Goal: Navigation & Orientation: Find specific page/section

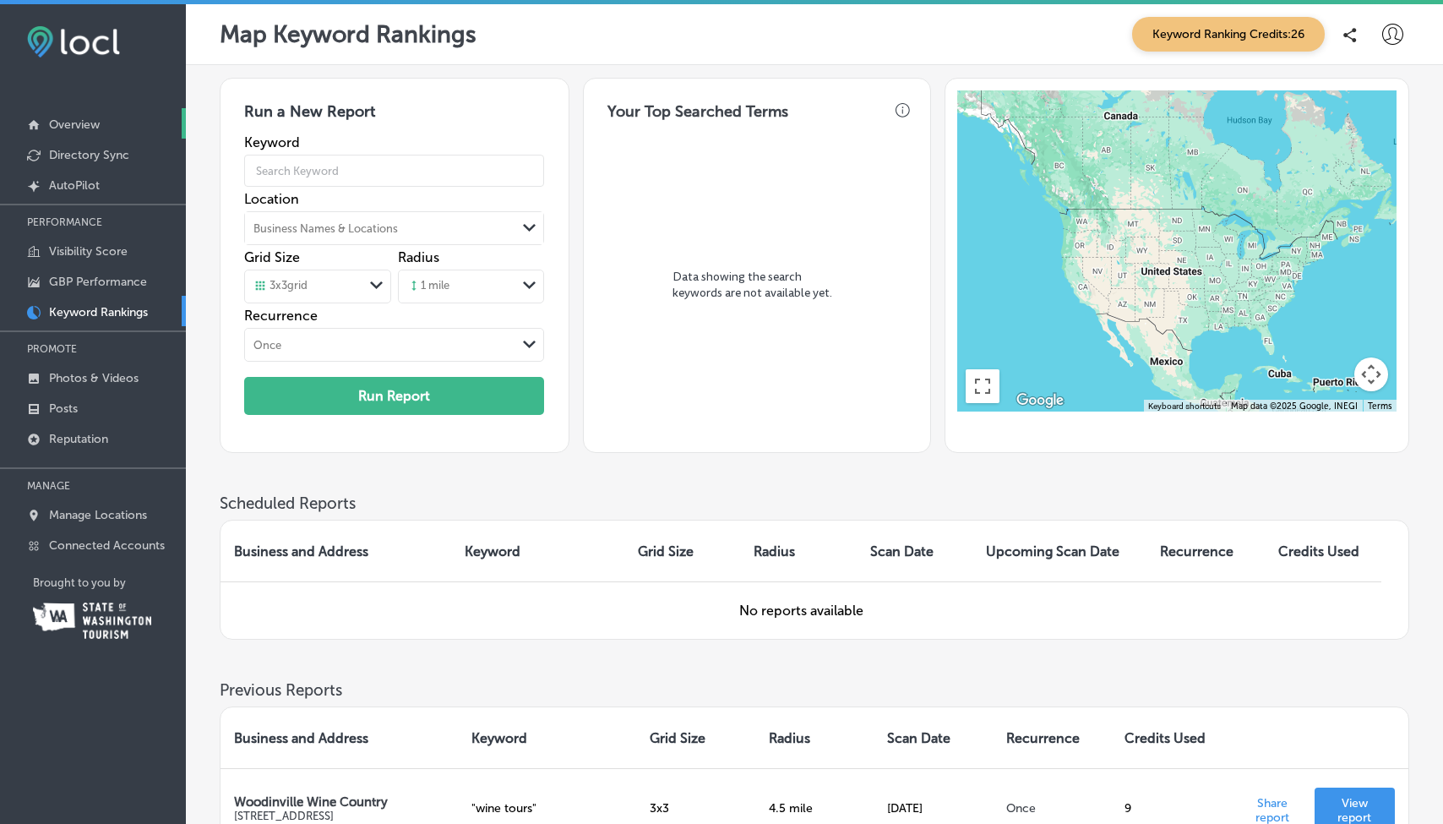
click at [87, 122] on p "Overview" at bounding box center [74, 124] width 51 height 14
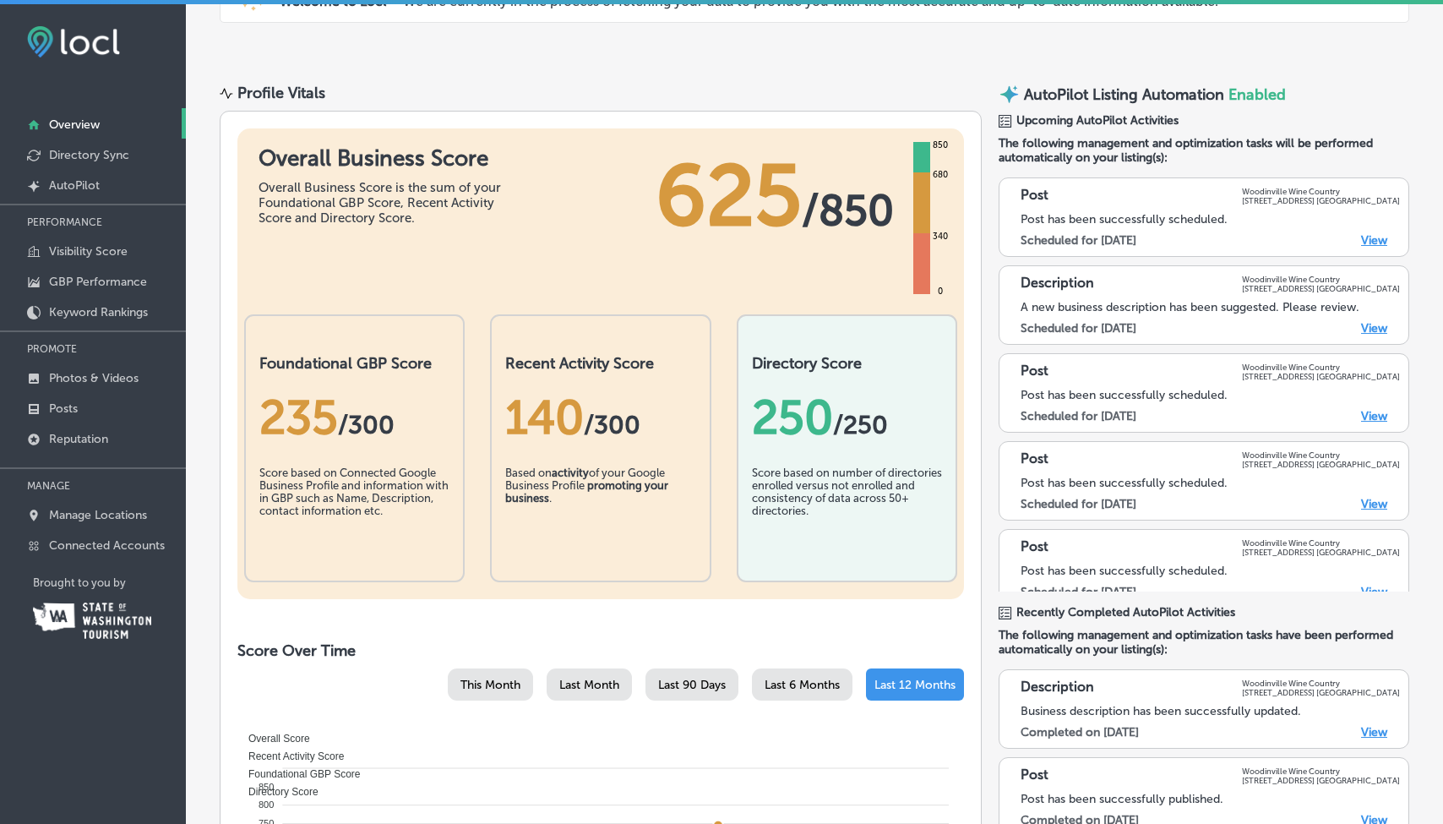
scroll to position [100, 0]
click at [90, 160] on p "Directory Sync" at bounding box center [89, 155] width 80 height 14
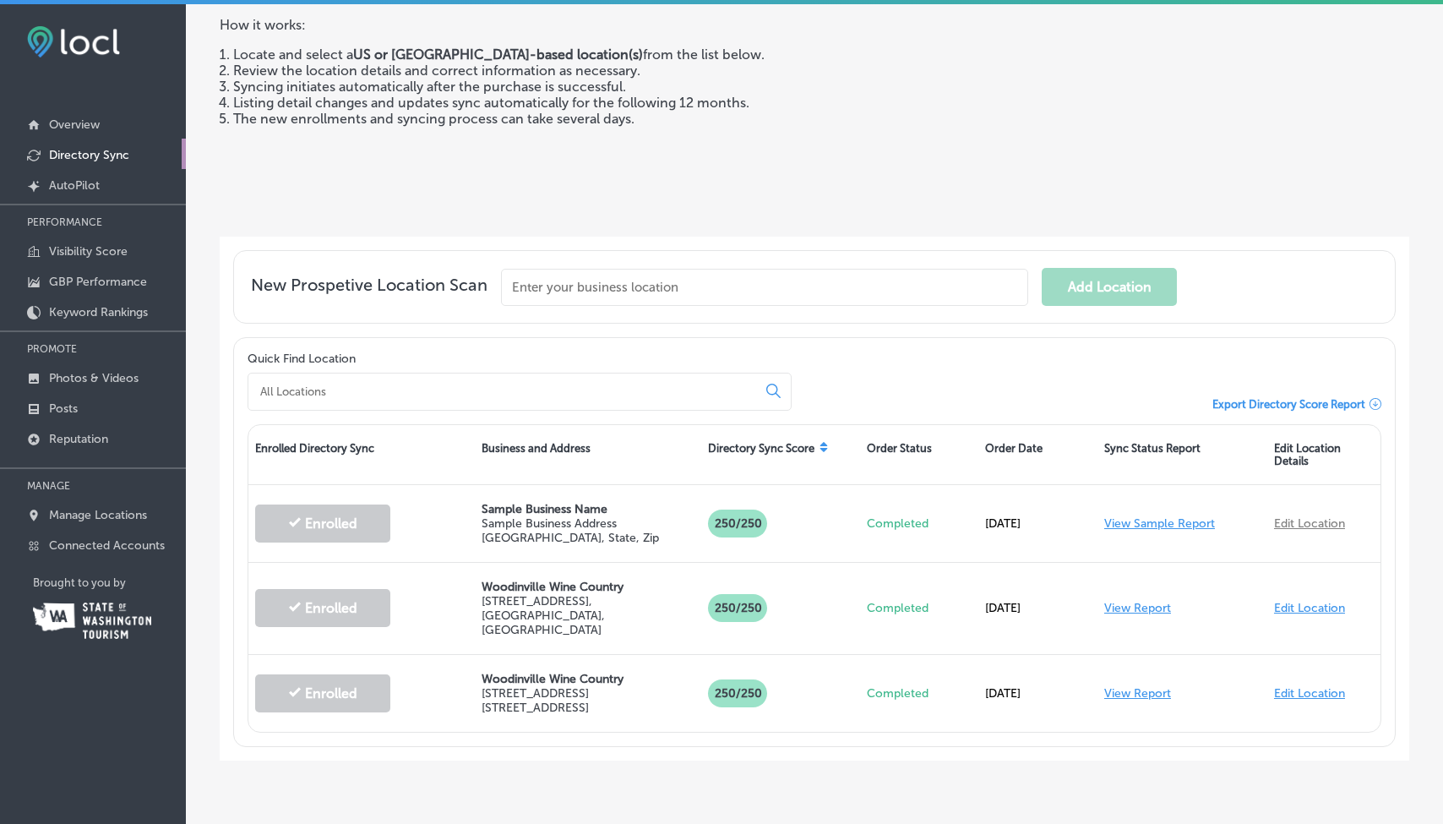
scroll to position [163, 0]
click at [85, 128] on p "Overview" at bounding box center [74, 124] width 51 height 14
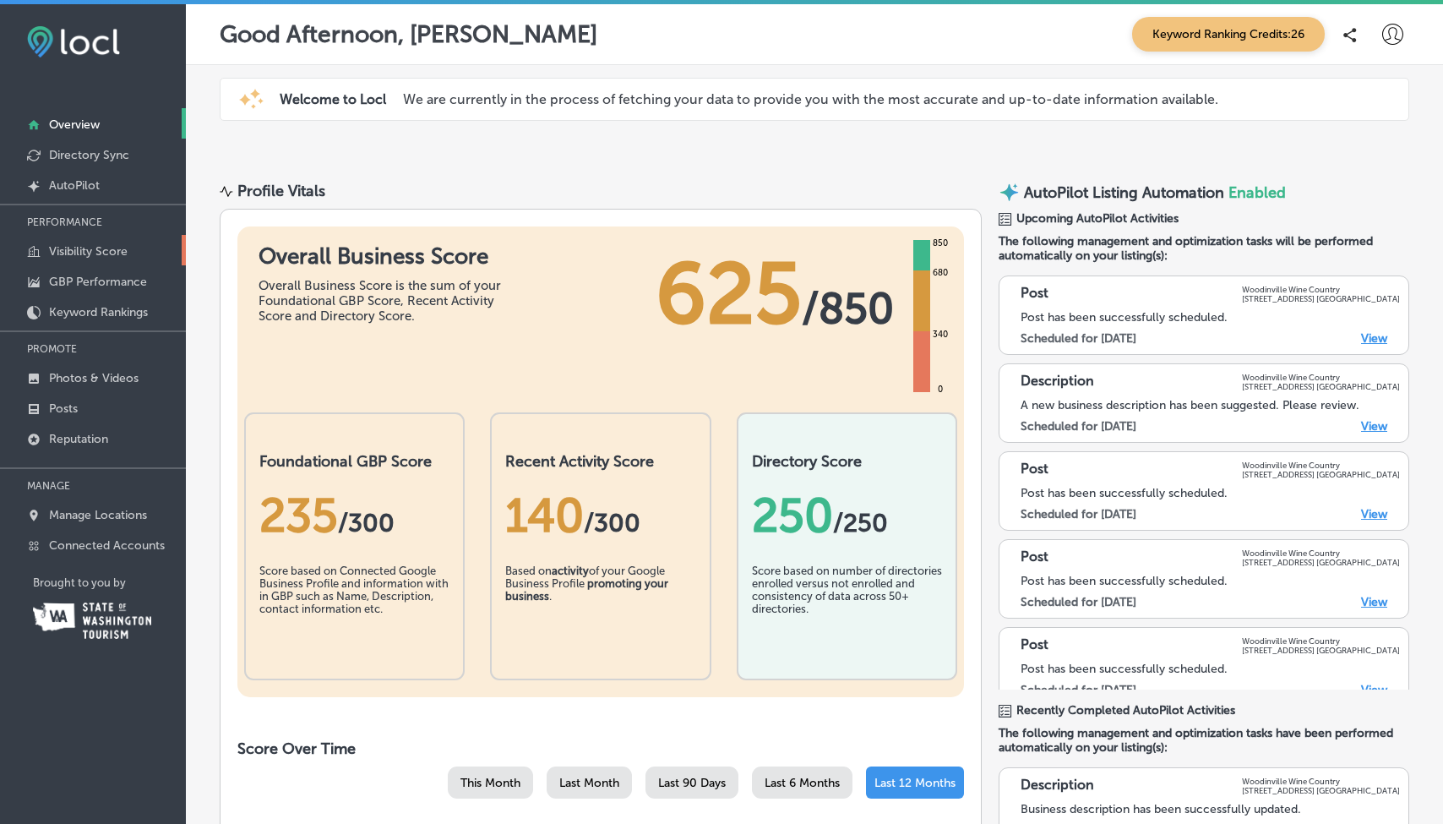
click at [80, 250] on p "Visibility Score" at bounding box center [88, 251] width 79 height 14
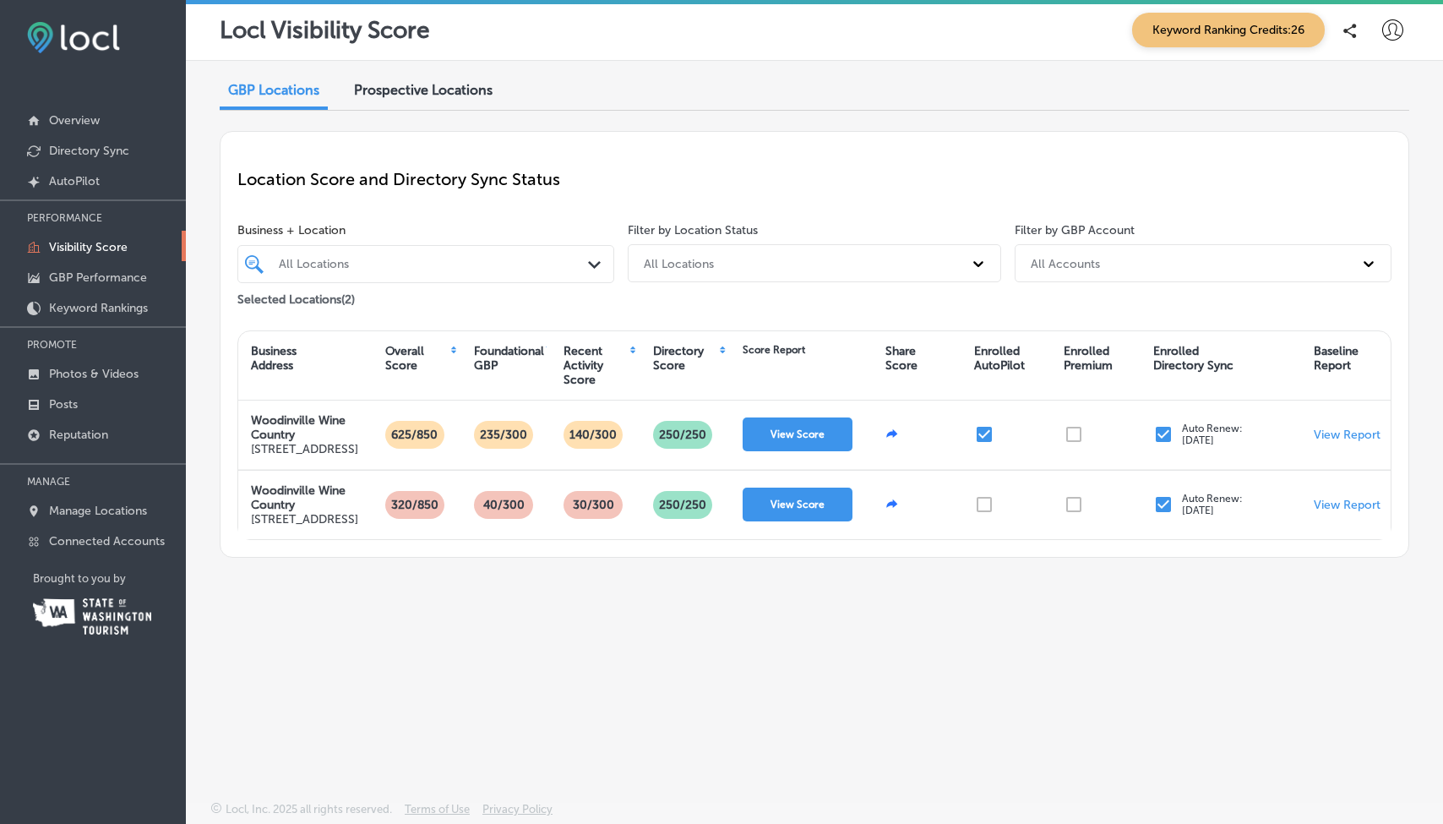
scroll to position [4, 0]
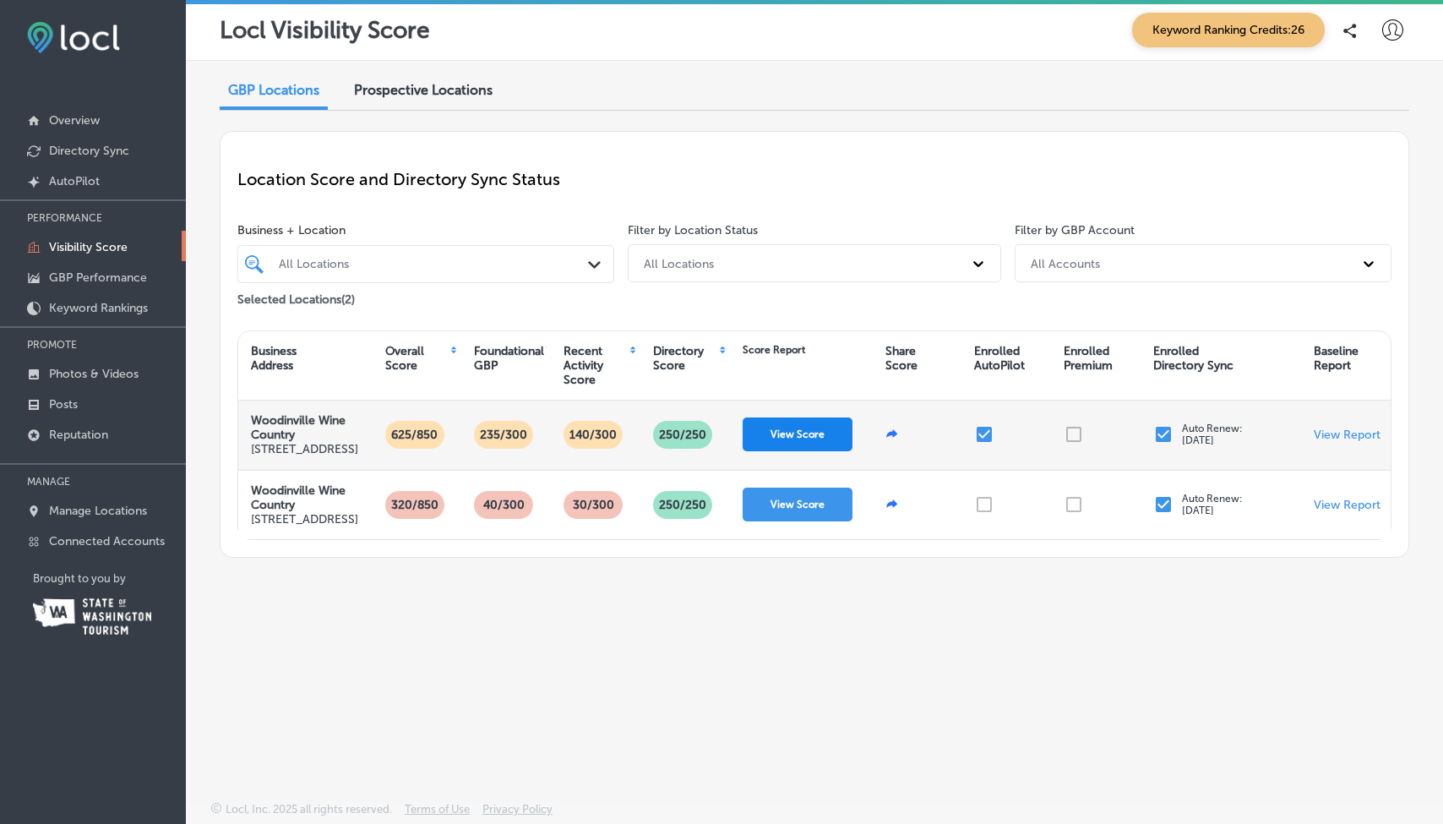
click at [808, 451] on button "View Score" at bounding box center [798, 434] width 110 height 34
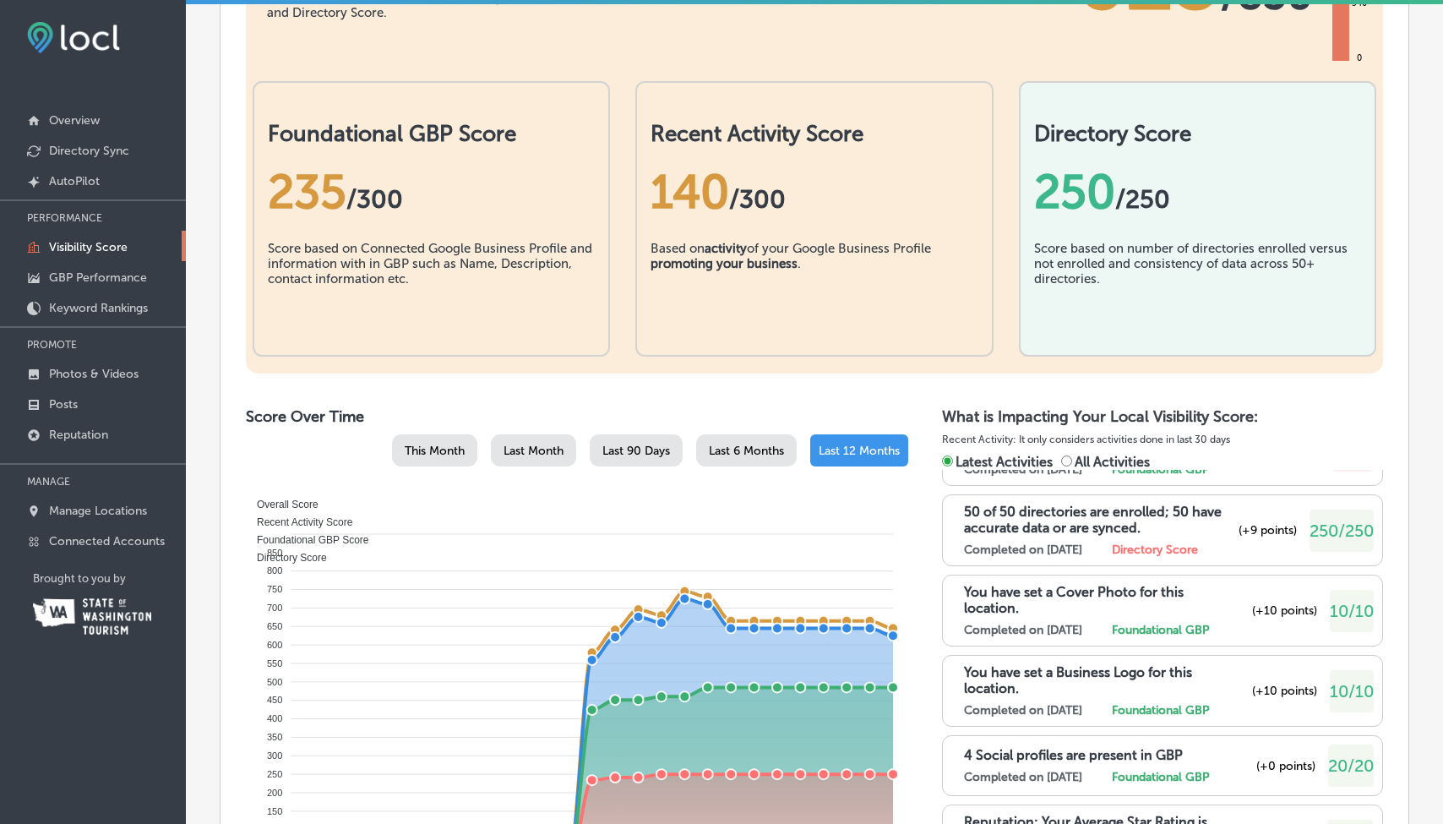
scroll to position [508, 0]
click at [73, 409] on p "Posts" at bounding box center [63, 404] width 29 height 14
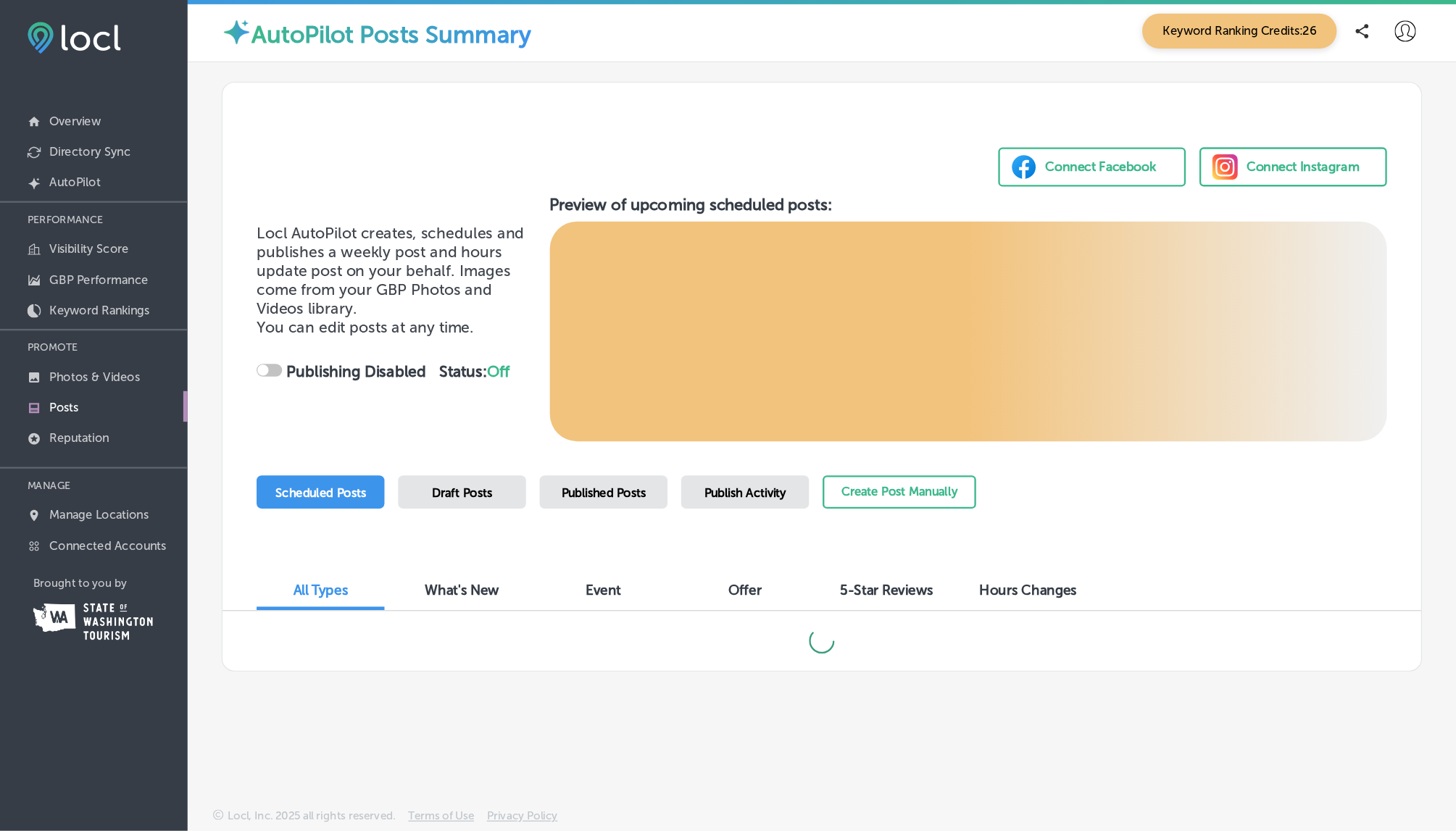
scroll to position [3, 0]
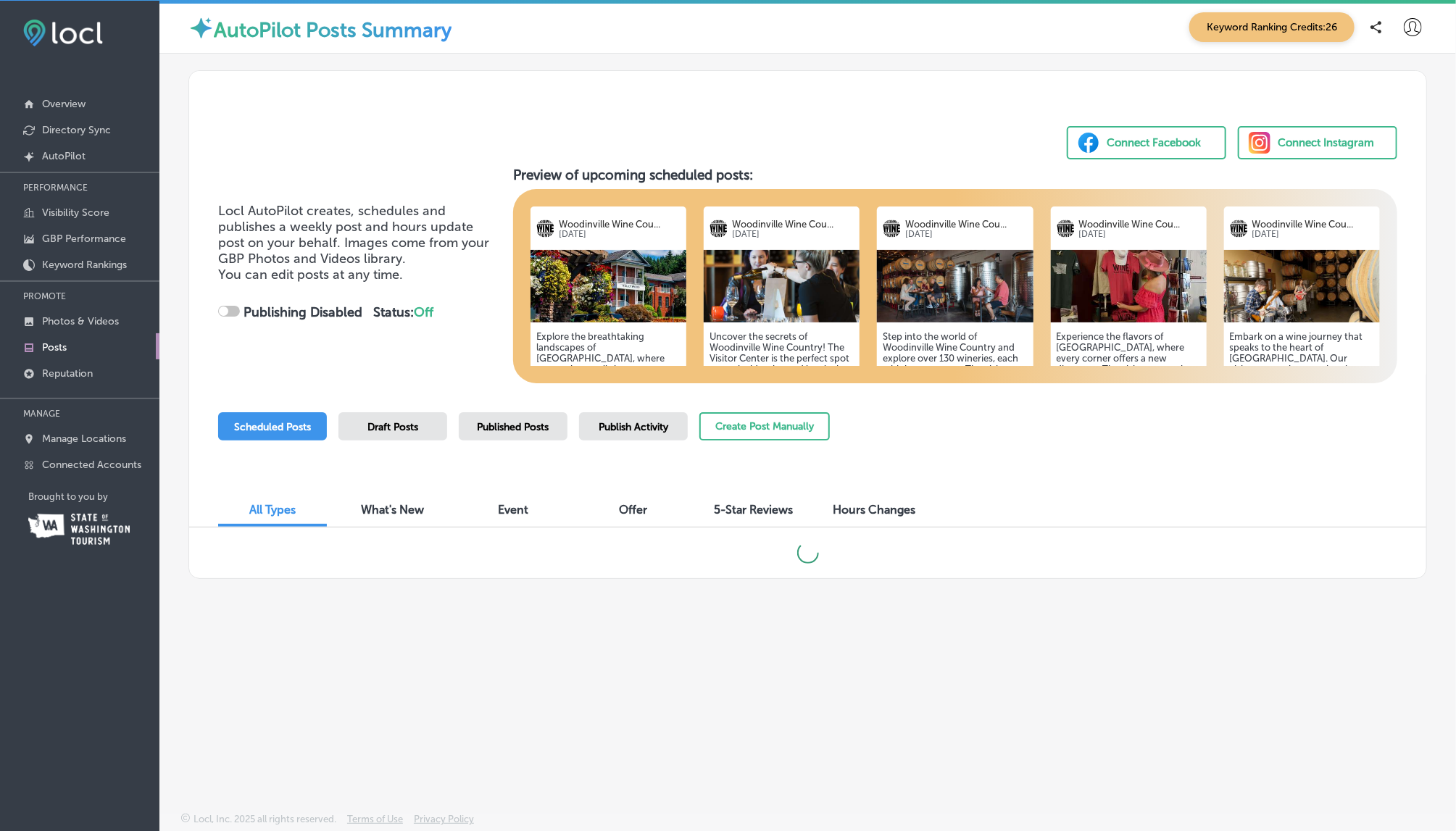
checkbox input "true"
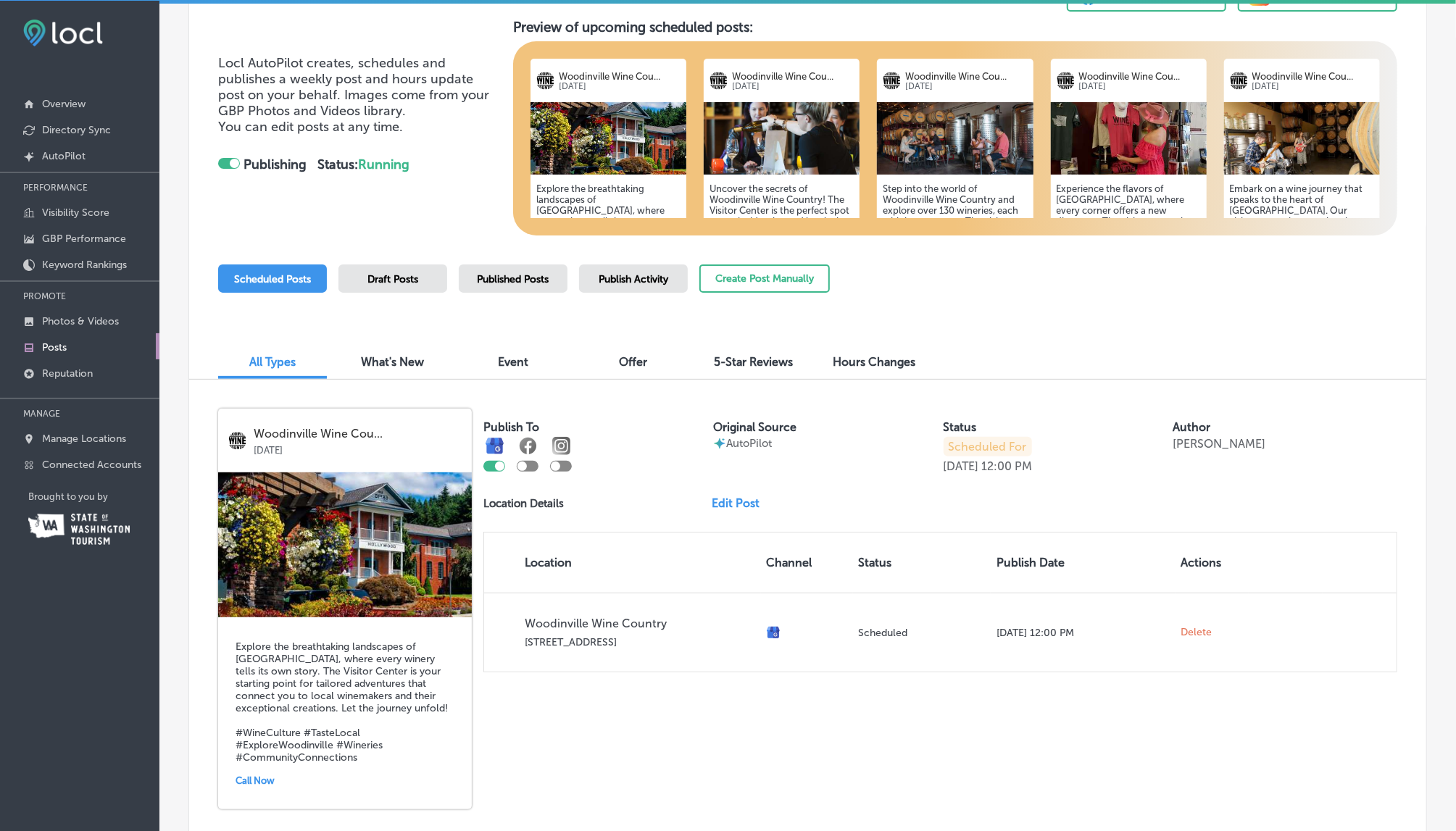
scroll to position [146, 0]
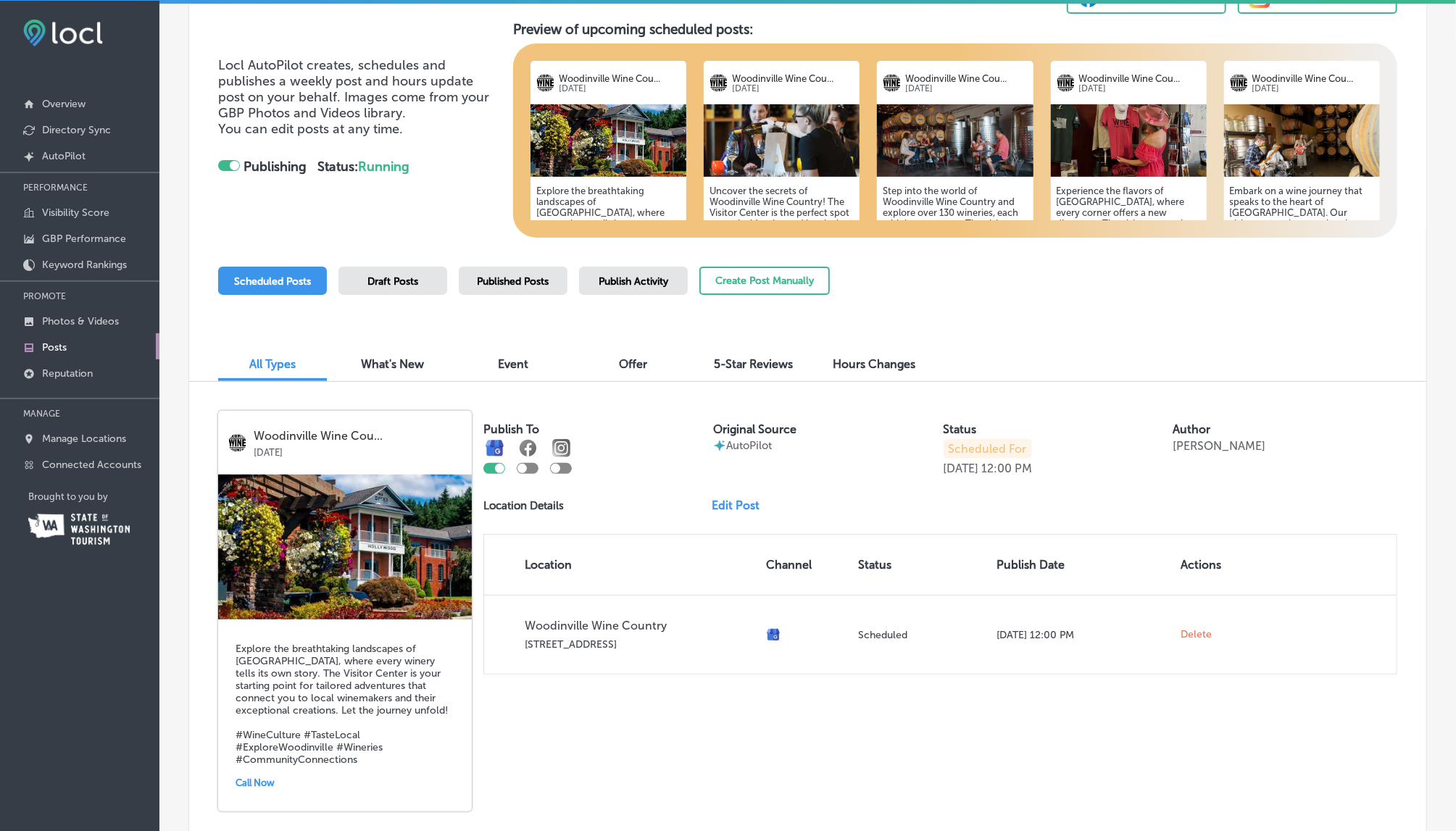
click at [500, 284] on span "Published Posts" at bounding box center [514, 281] width 72 height 12
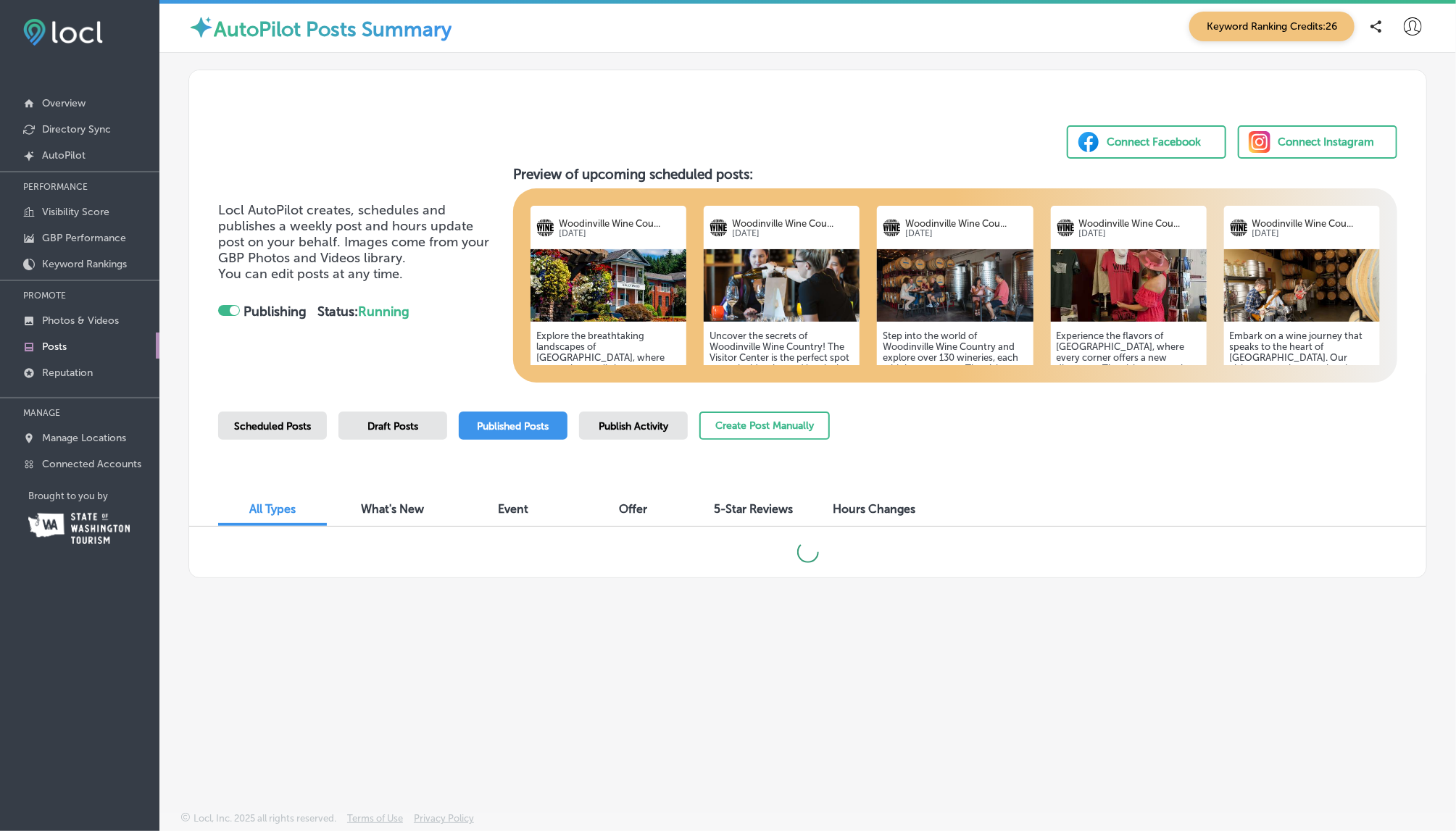
scroll to position [3, 0]
click at [273, 429] on span "Scheduled Posts" at bounding box center [273, 427] width 77 height 12
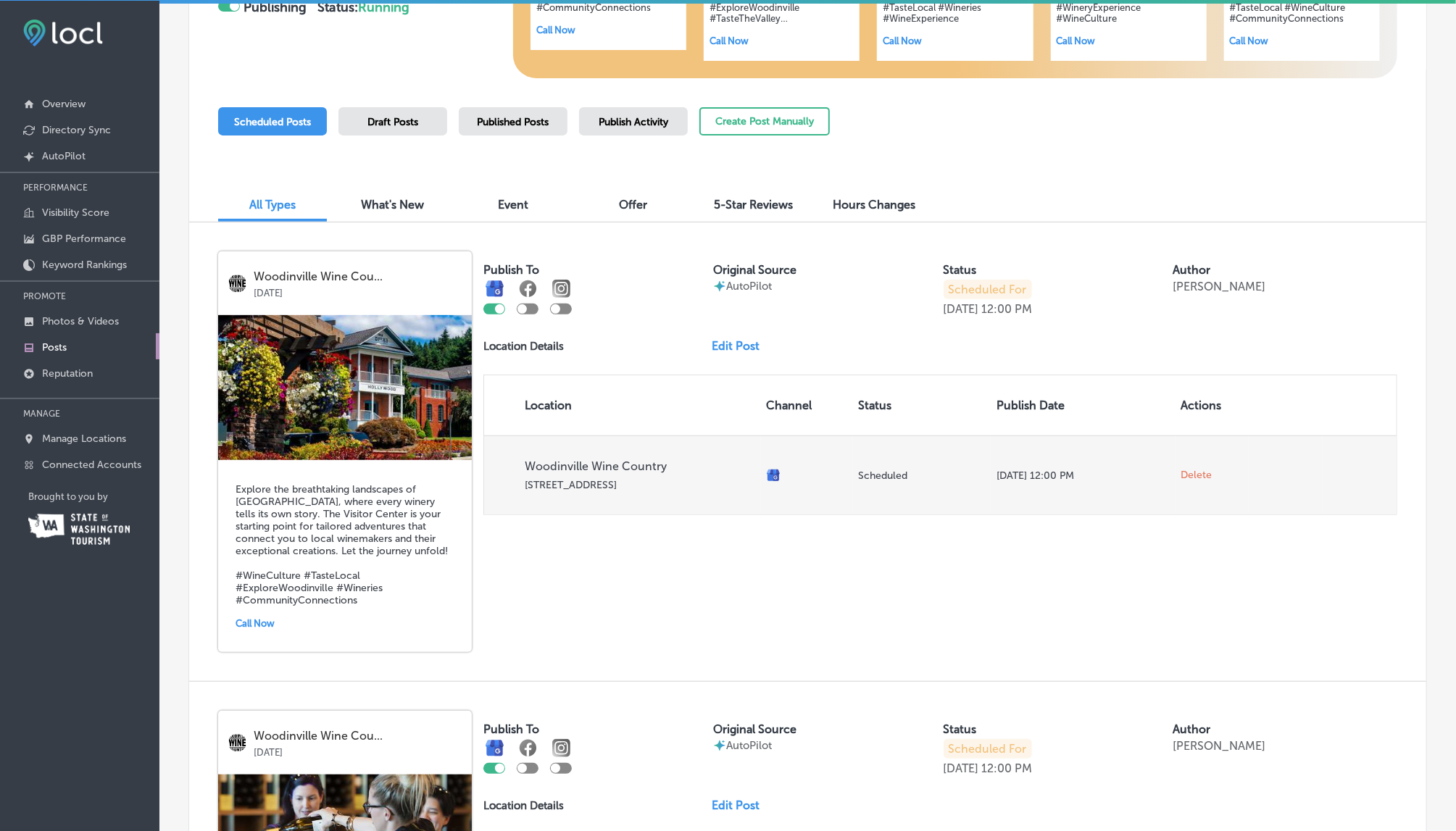
scroll to position [304, 0]
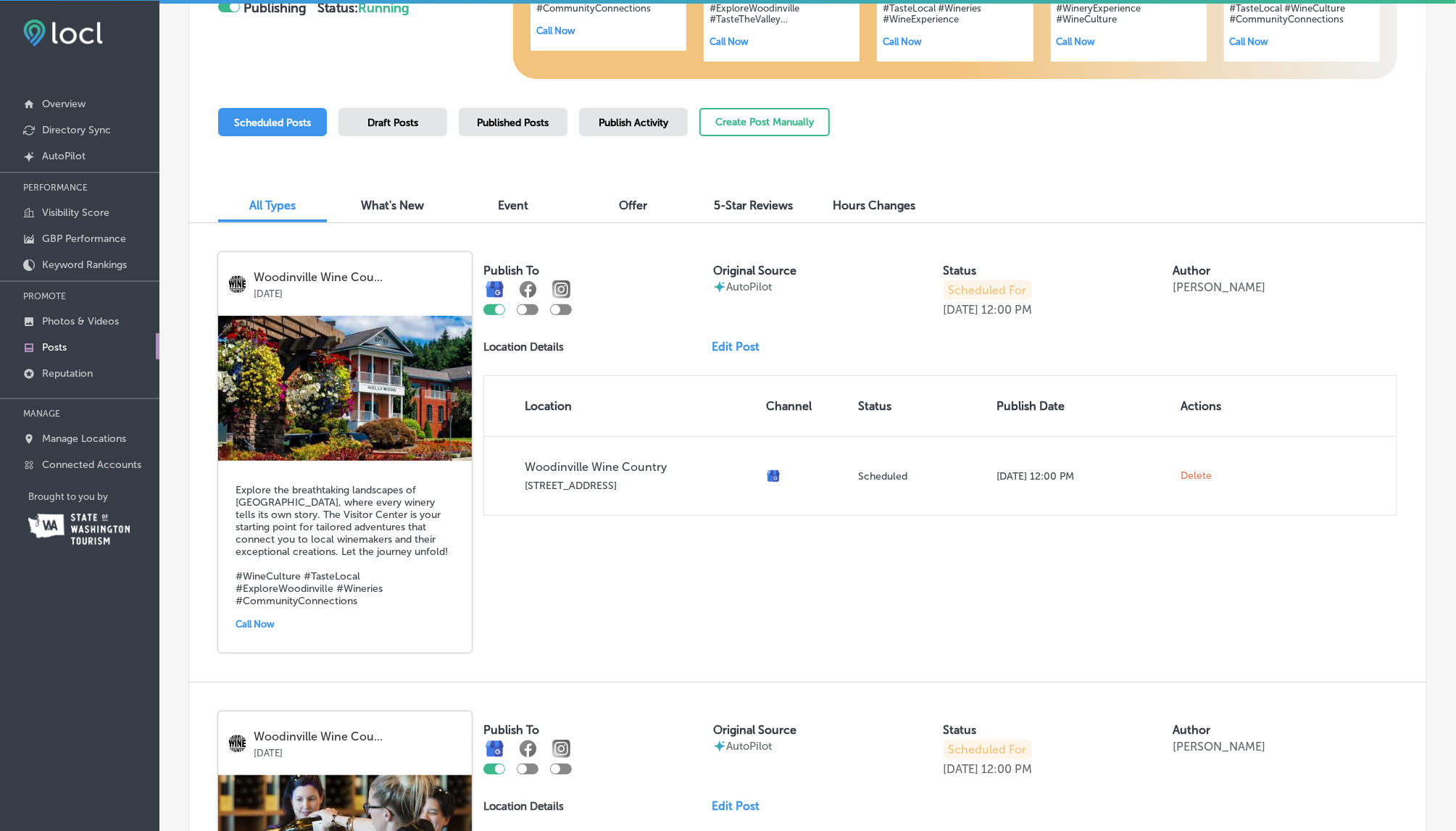
click at [741, 202] on span "5-Star Reviews" at bounding box center [754, 205] width 79 height 14
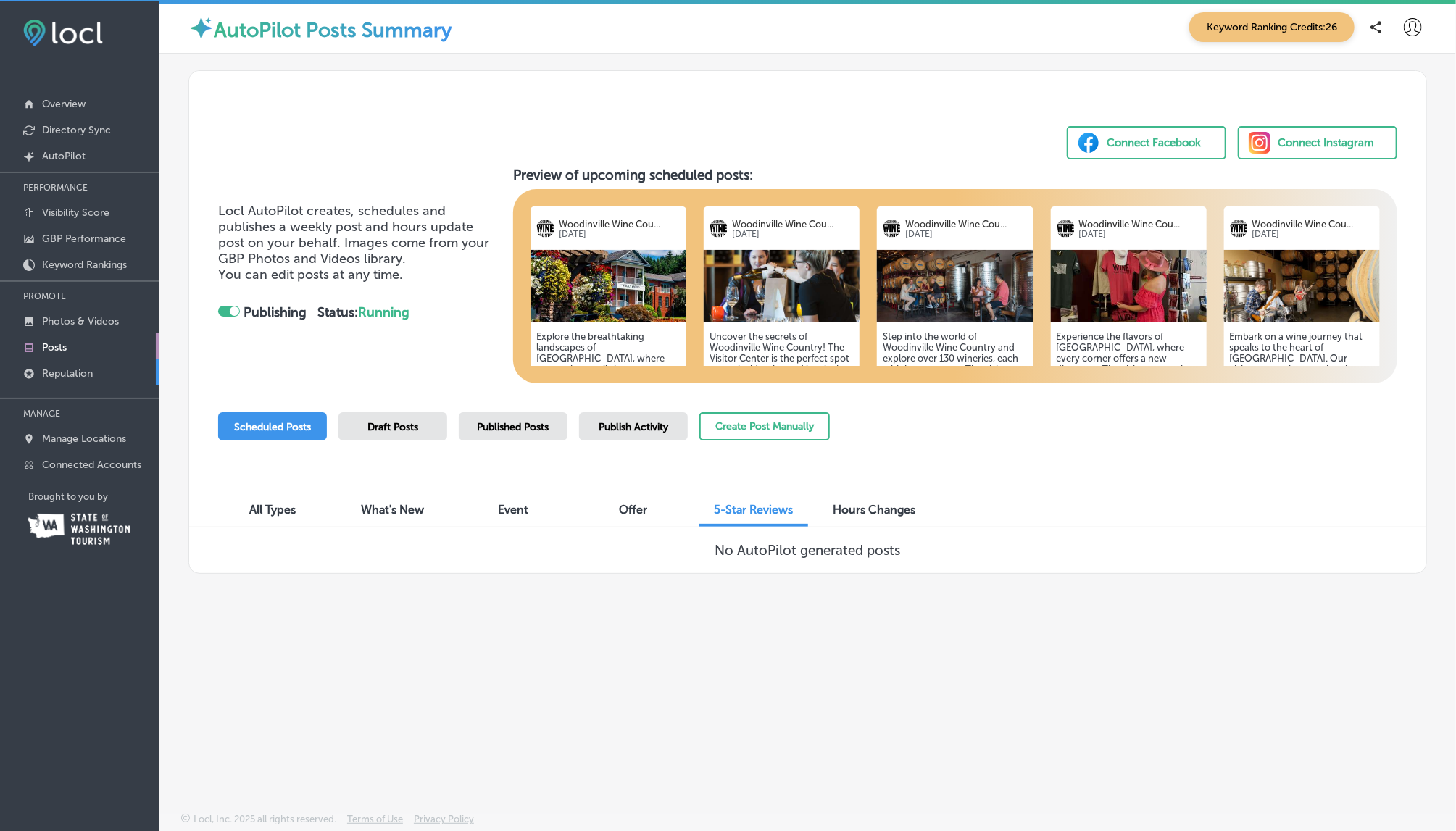
click at [68, 380] on p "Reputation" at bounding box center [67, 373] width 51 height 12
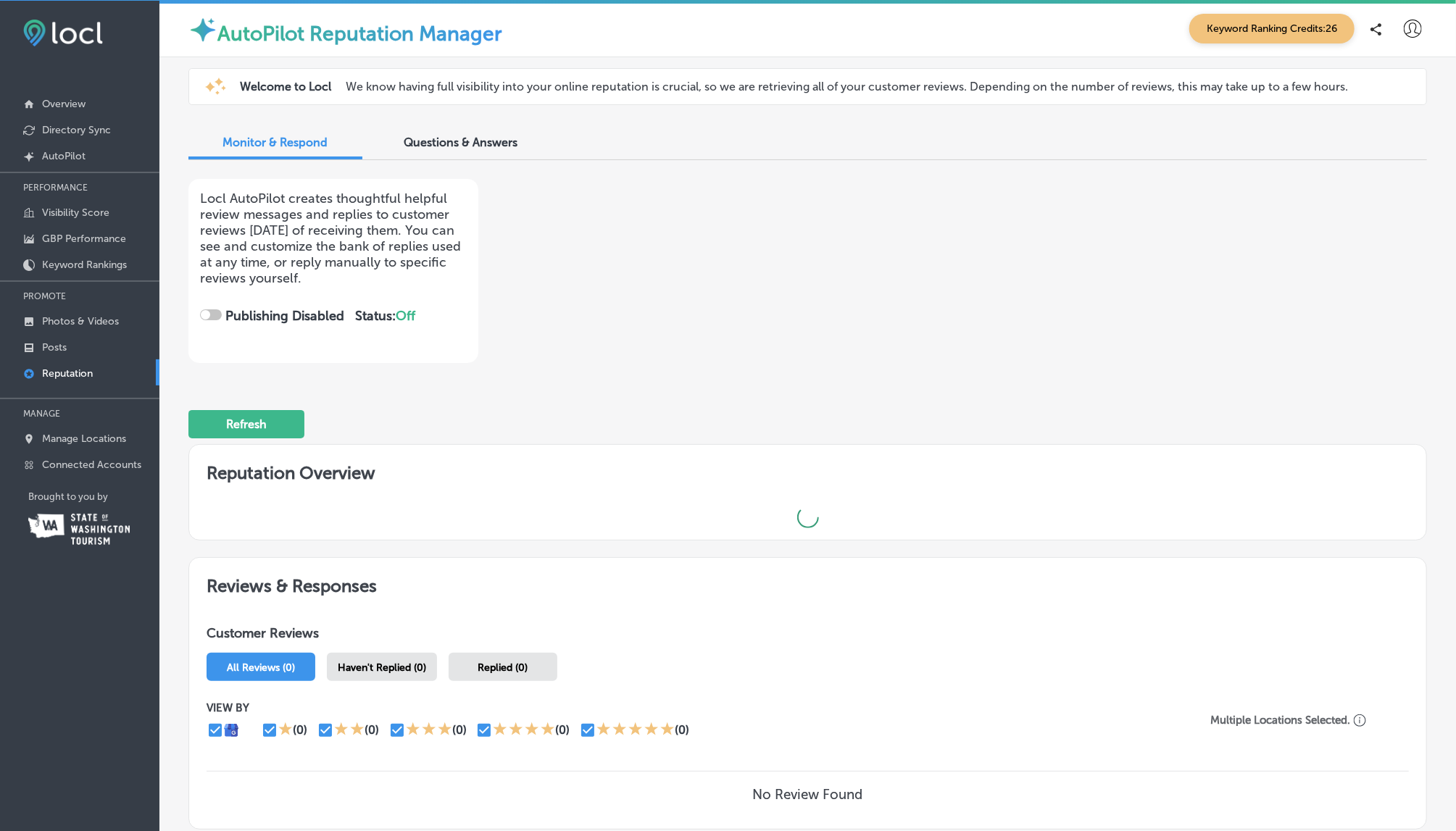
checkbox input "true"
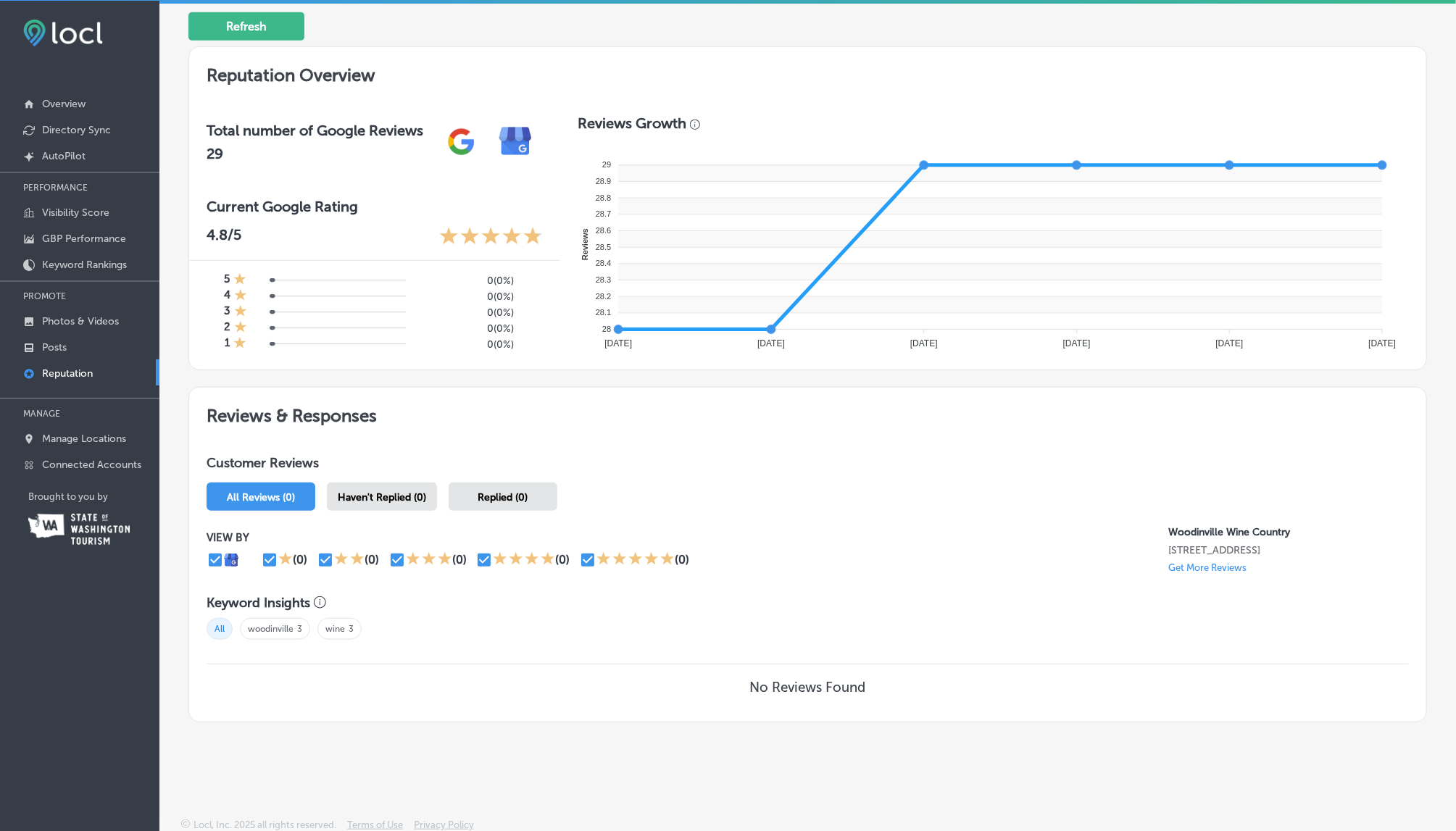
scroll to position [455, 0]
click at [1205, 567] on p "Get More Reviews" at bounding box center [1207, 568] width 78 height 11
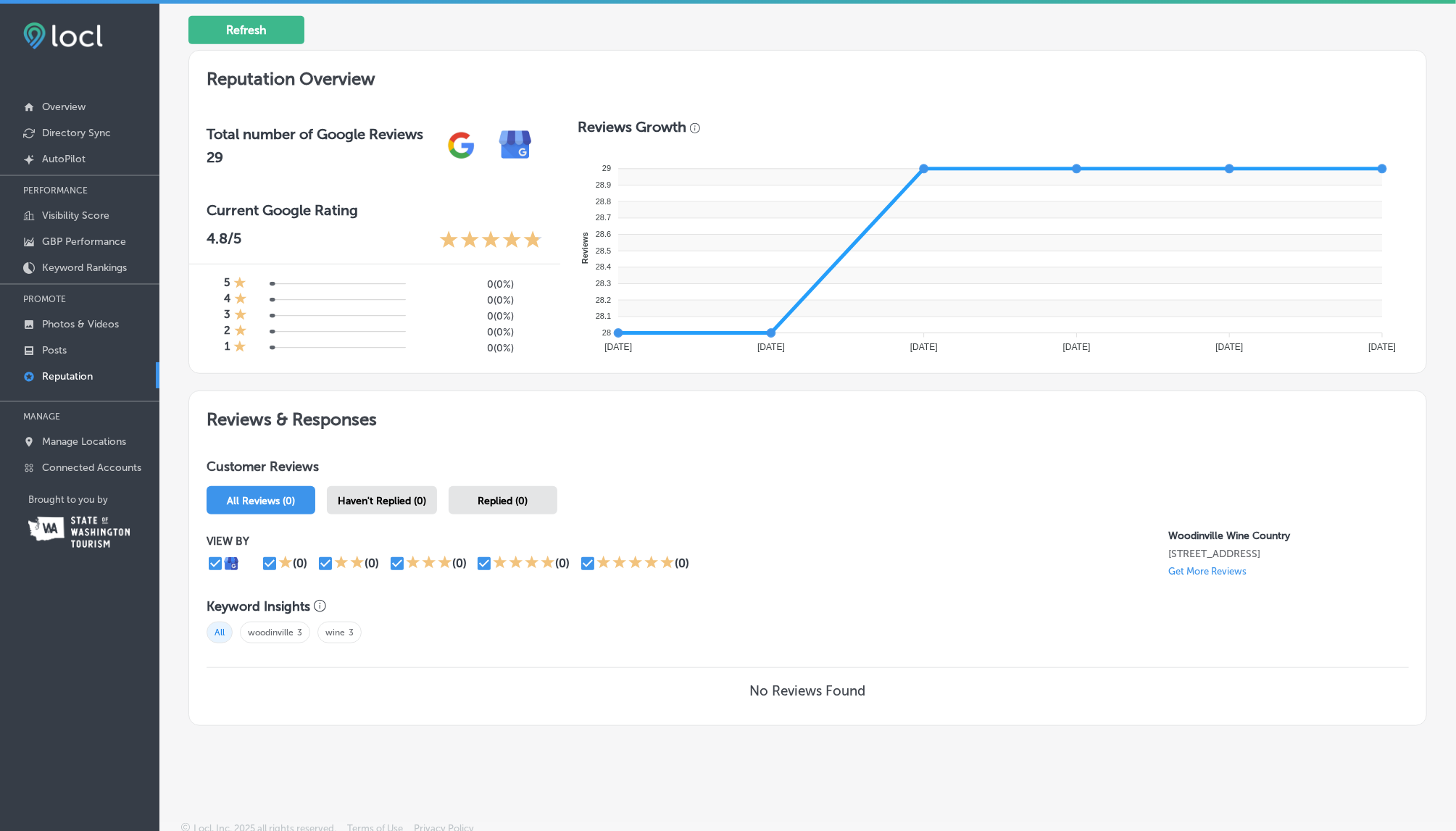
click at [1199, 569] on p "Get More Reviews" at bounding box center [1207, 571] width 78 height 11
click at [72, 141] on link "Directory Sync" at bounding box center [80, 132] width 160 height 26
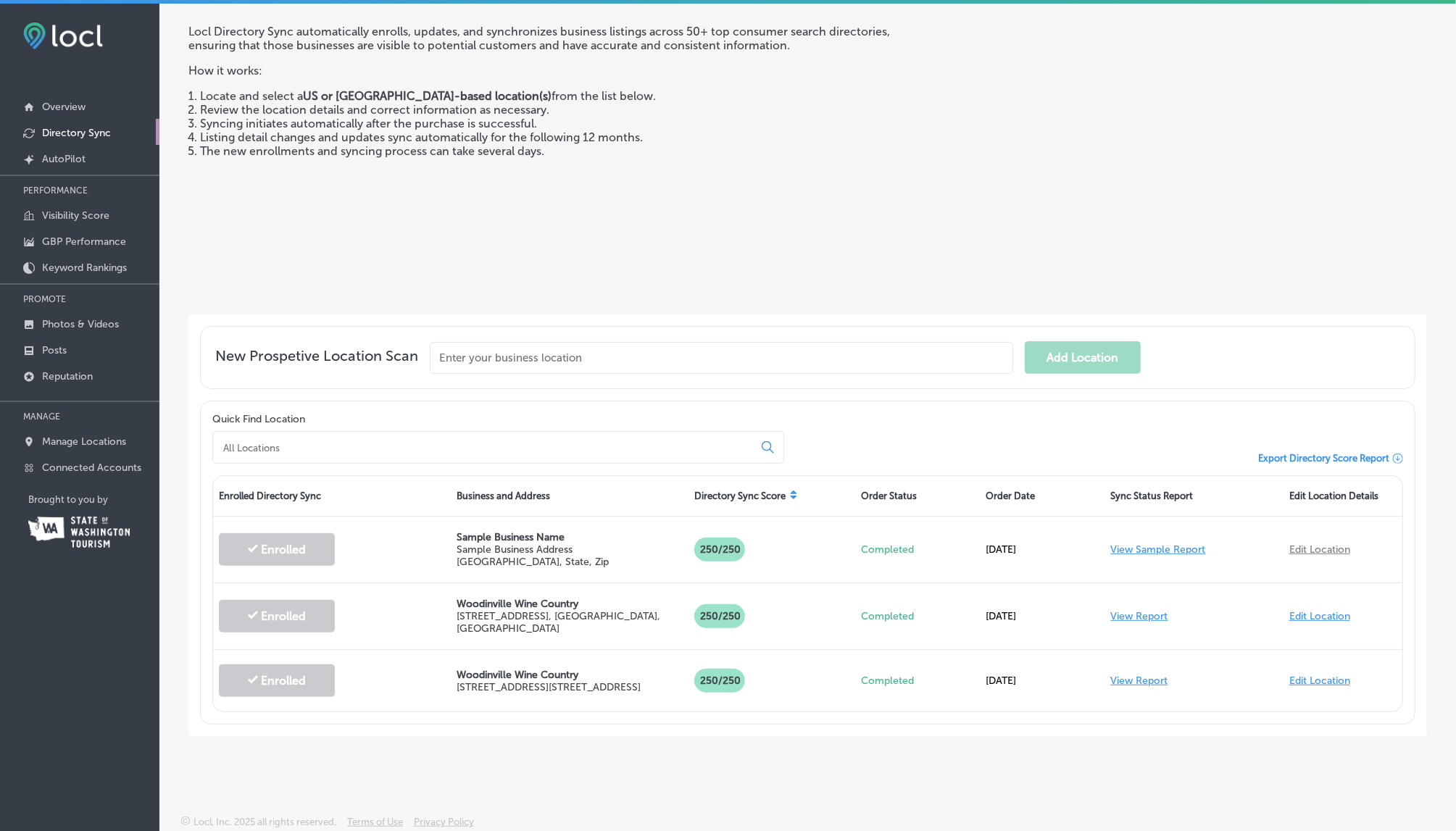
scroll to position [86, 0]
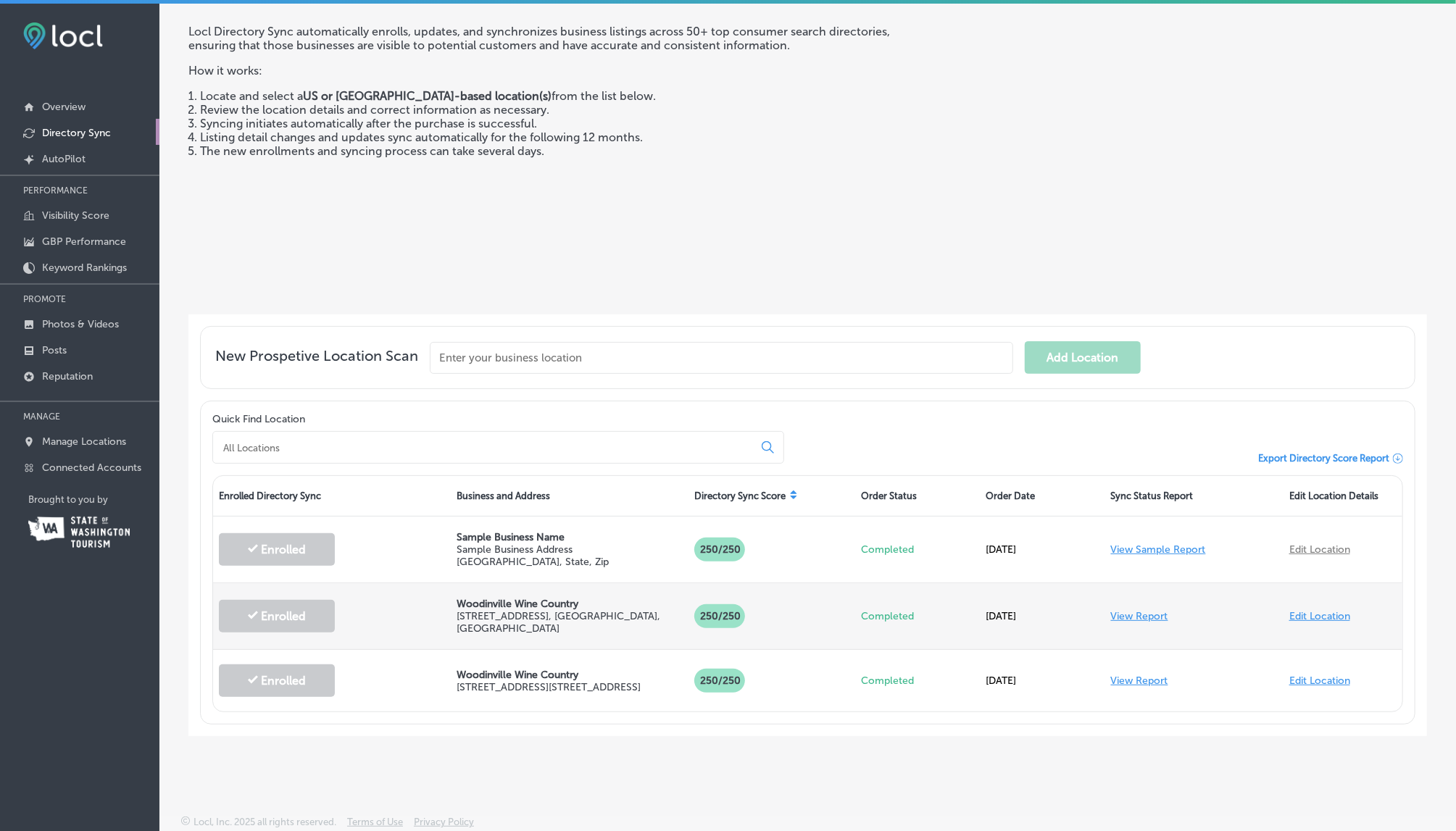
click at [1155, 610] on link "View Report" at bounding box center [1139, 616] width 57 height 12
